Goal: Navigation & Orientation: Find specific page/section

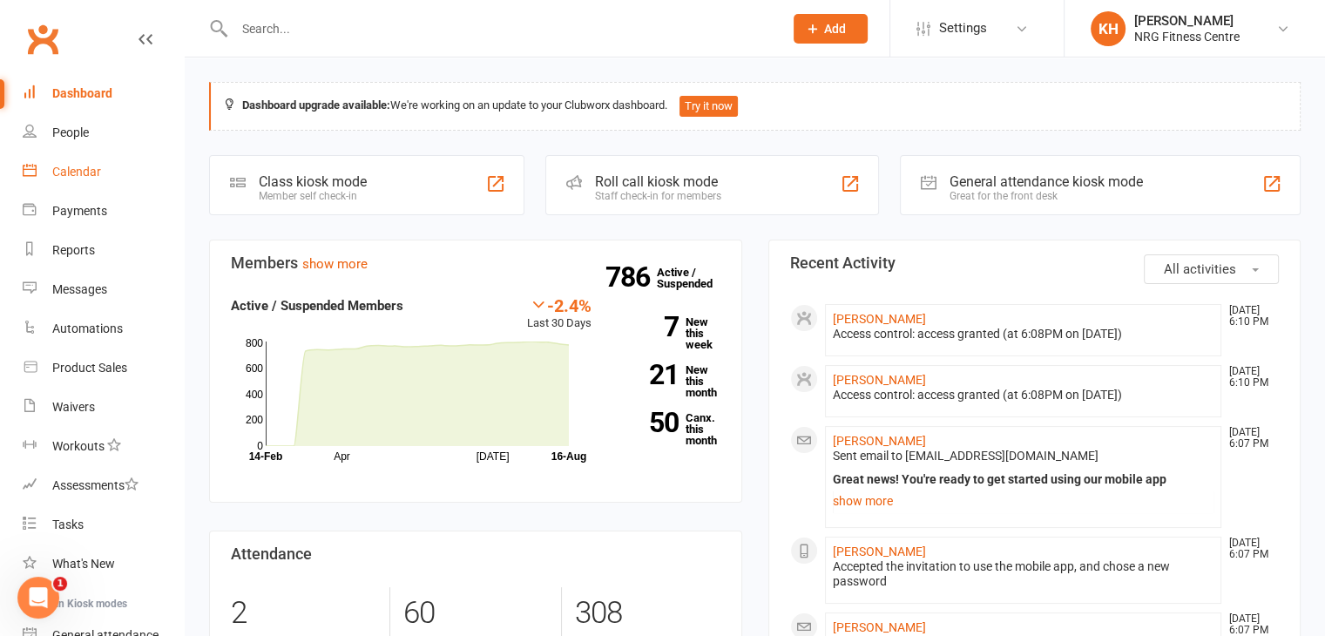
click at [78, 174] on div "Calendar" at bounding box center [76, 172] width 49 height 14
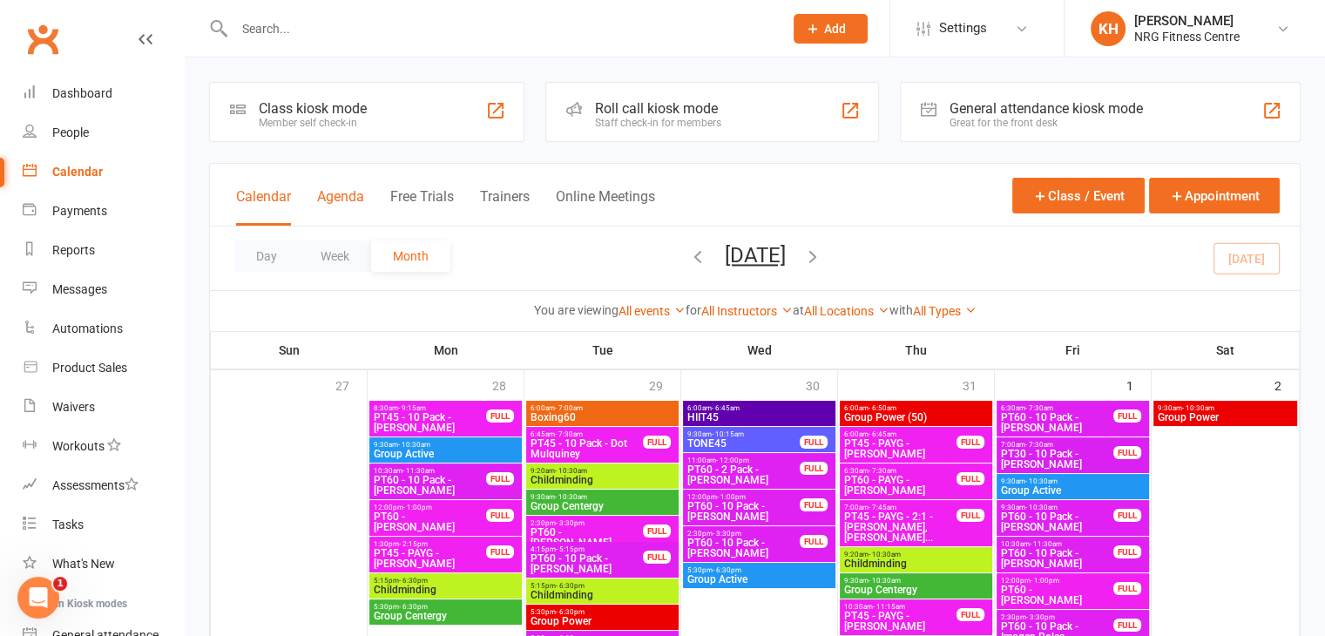
click at [341, 188] on button "Agenda" at bounding box center [340, 206] width 47 height 37
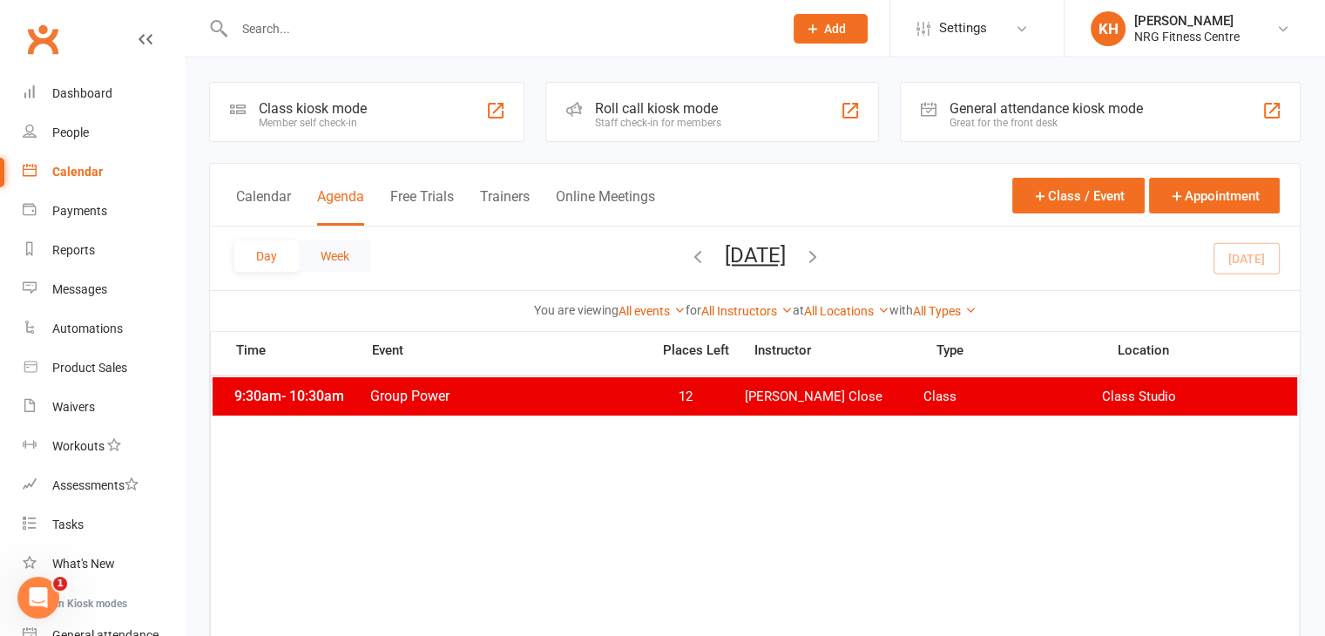
click at [327, 254] on button "Week" at bounding box center [335, 256] width 72 height 31
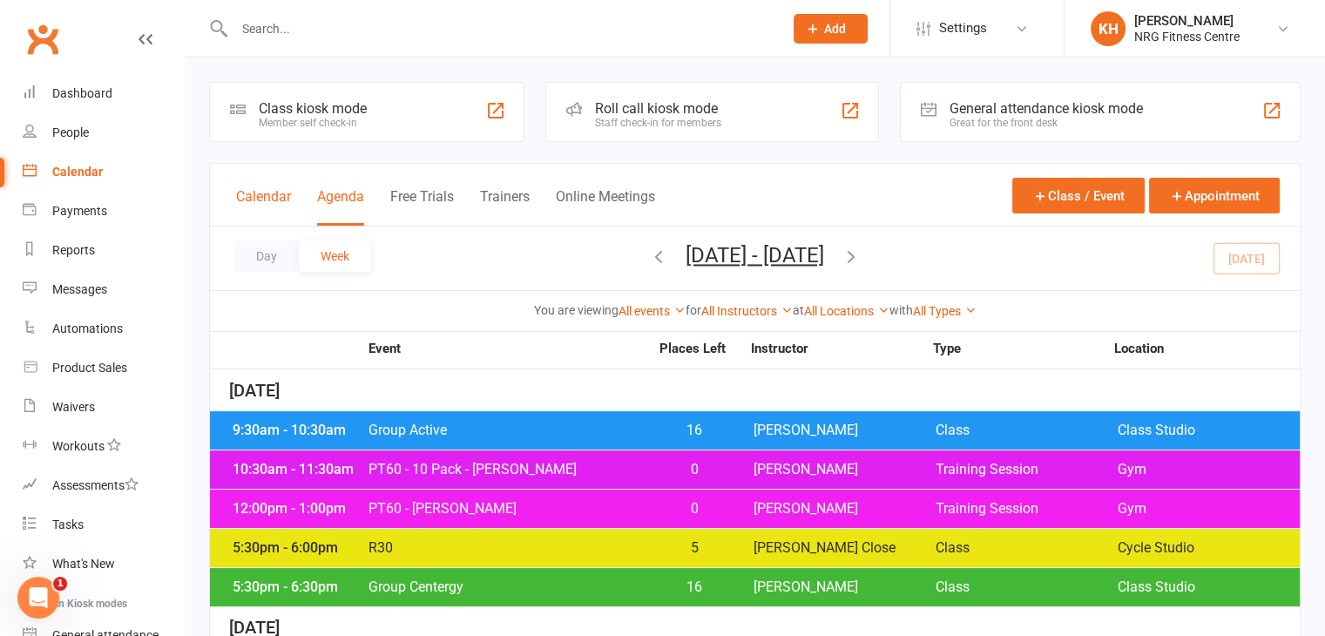
click at [251, 188] on button "Calendar" at bounding box center [263, 206] width 55 height 37
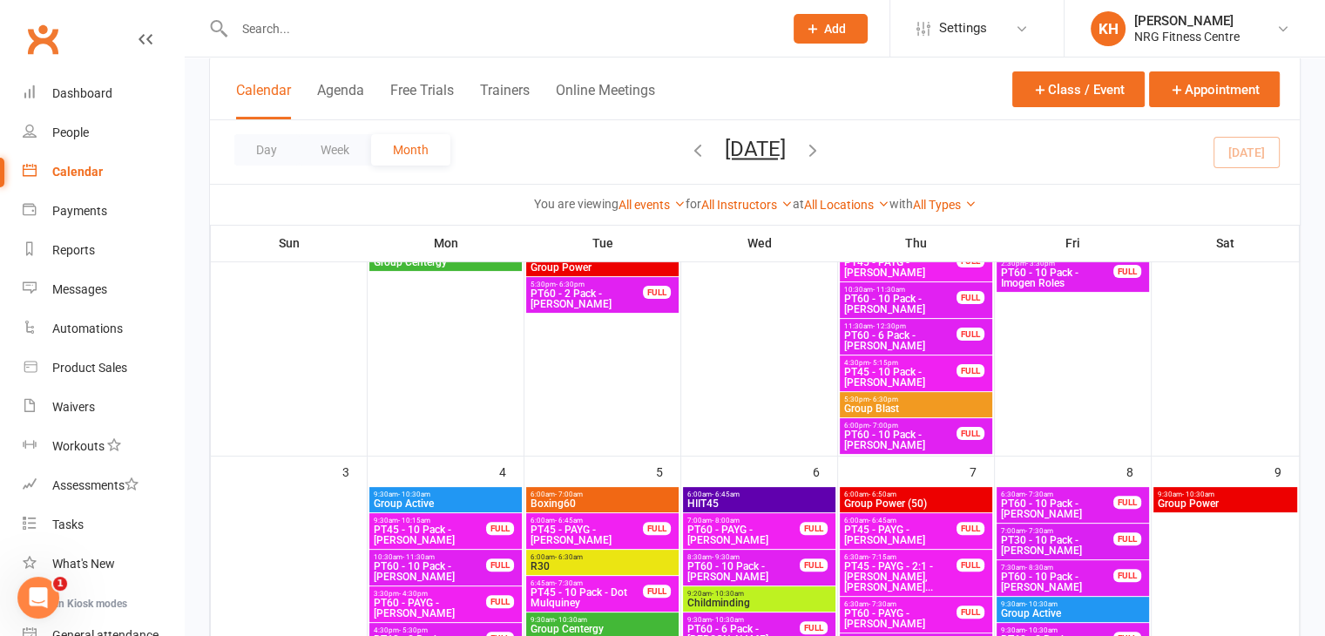
scroll to position [350, 0]
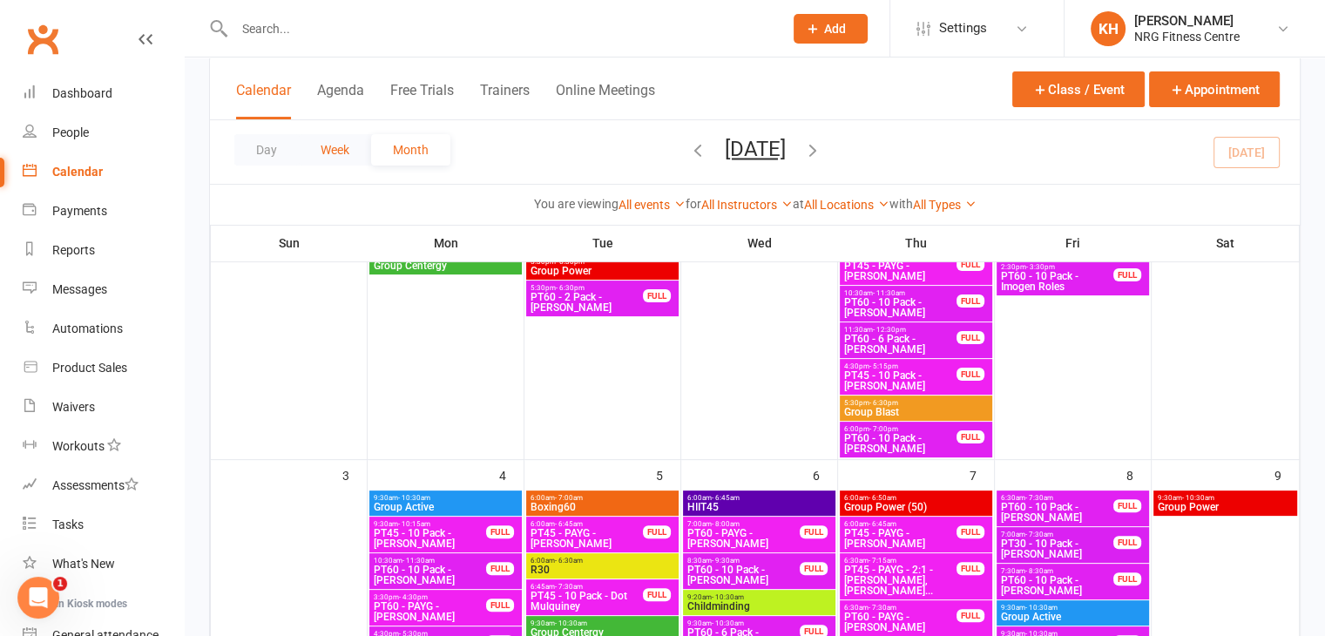
click at [327, 143] on button "Week" at bounding box center [335, 149] width 72 height 31
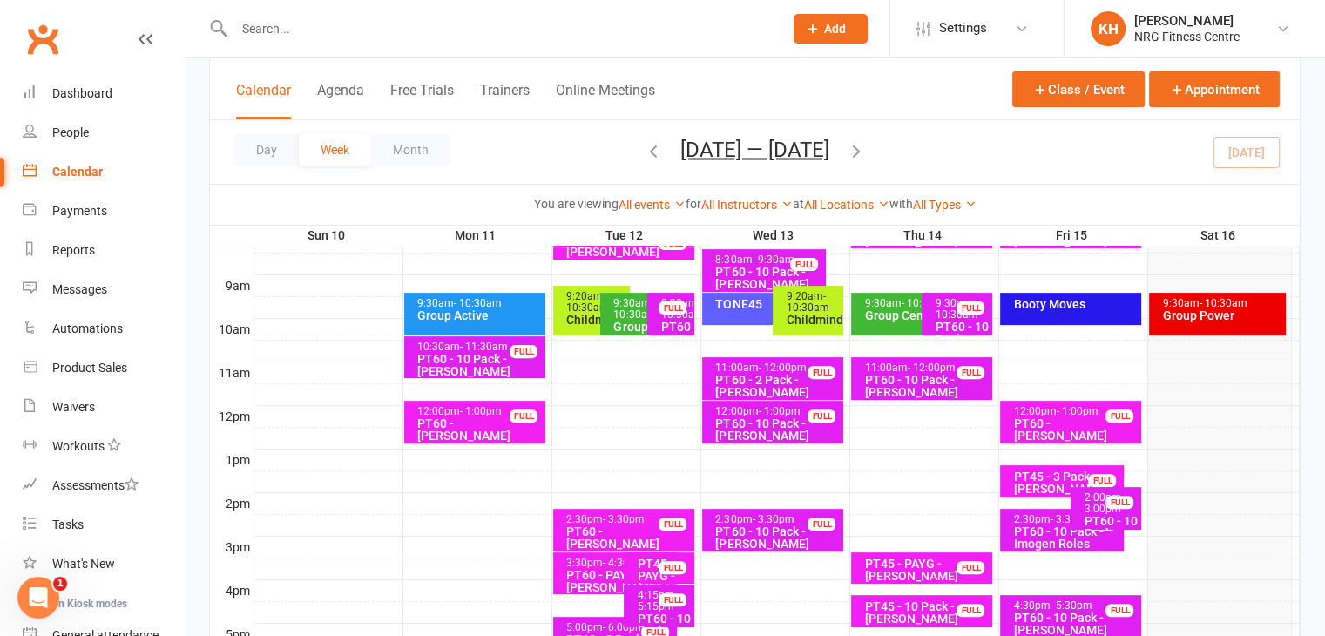
scroll to position [225, 0]
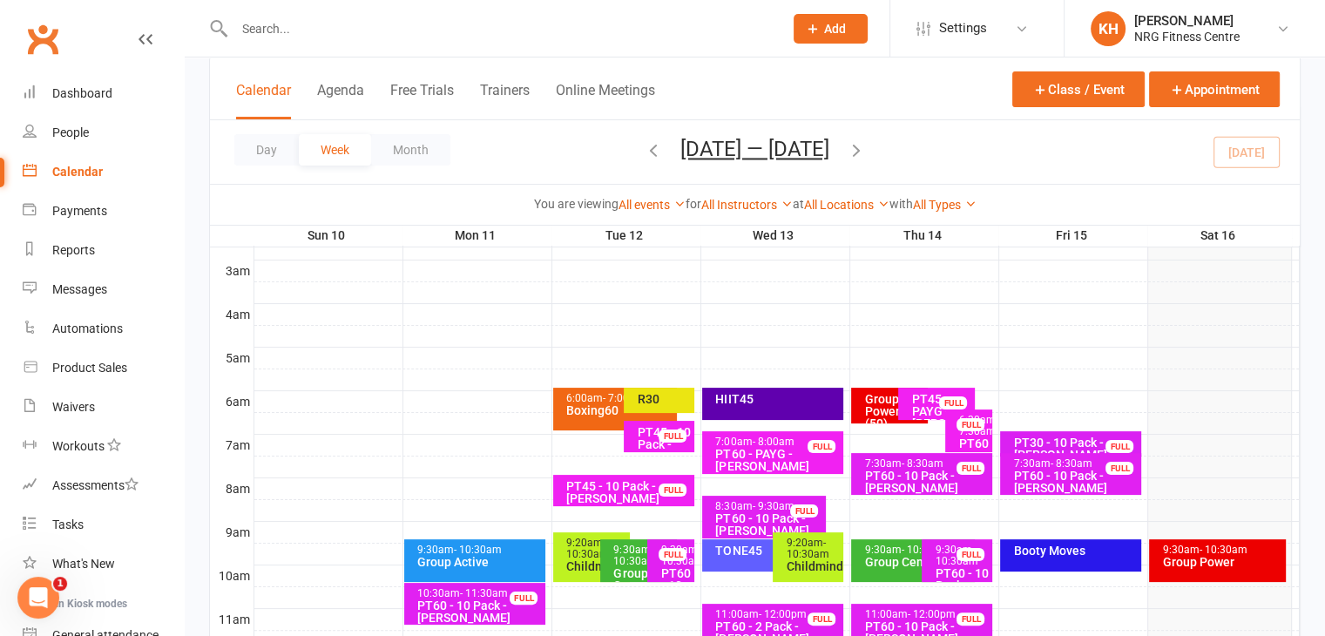
click at [864, 147] on icon "button" at bounding box center [856, 149] width 19 height 19
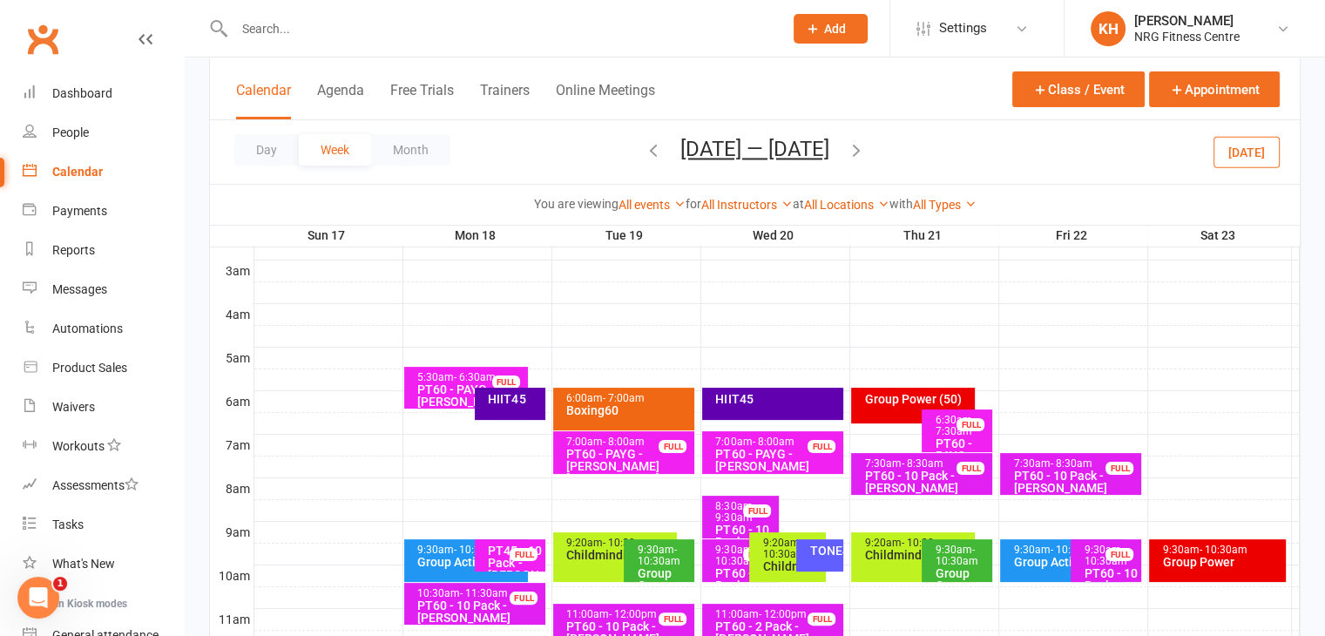
click at [526, 413] on div "HIIT45" at bounding box center [510, 404] width 71 height 32
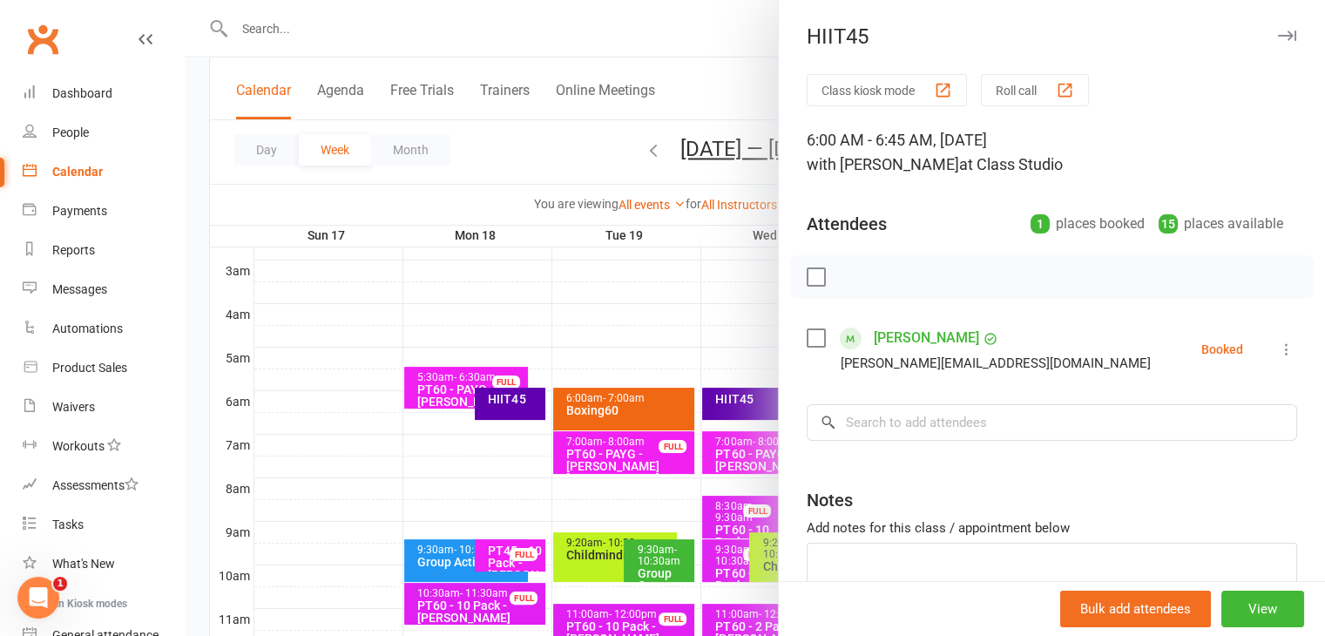
click at [1278, 38] on icon "button" at bounding box center [1287, 35] width 18 height 10
